Goal: Find specific page/section: Find specific page/section

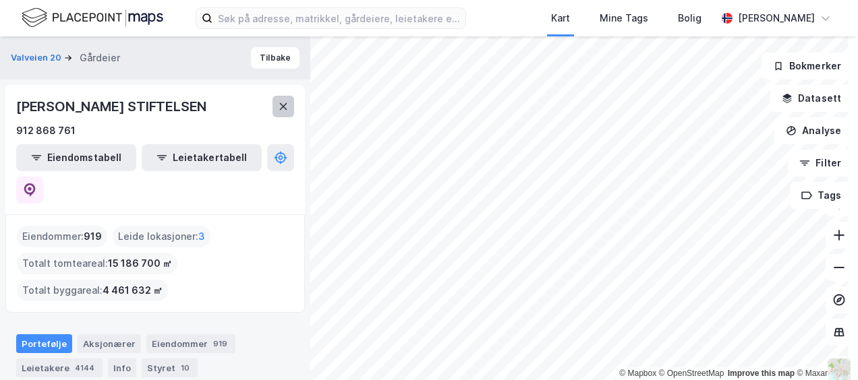
scroll to position [3, 0]
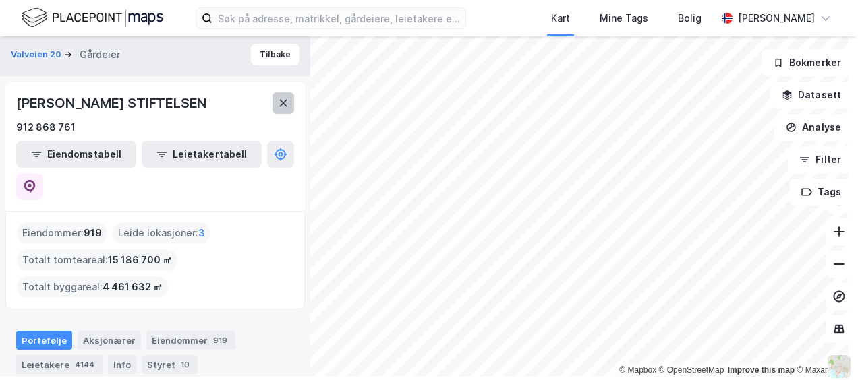
click at [285, 110] on button at bounding box center [284, 103] width 22 height 22
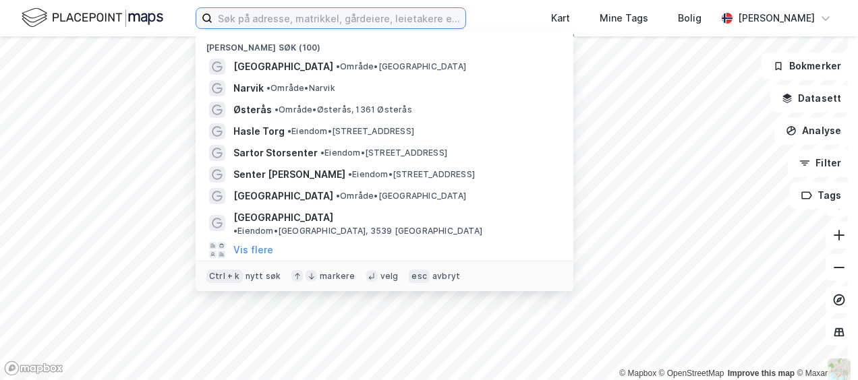
click at [291, 18] on input at bounding box center [338, 18] width 253 height 20
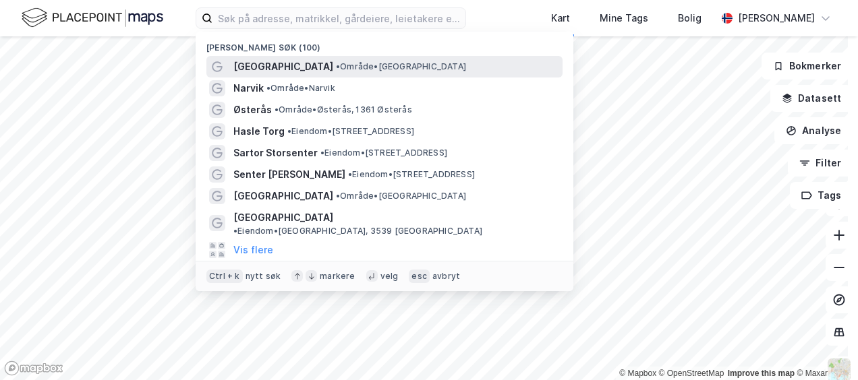
click at [292, 67] on span "[GEOGRAPHIC_DATA]" at bounding box center [283, 67] width 100 height 16
